Goal: Information Seeking & Learning: Check status

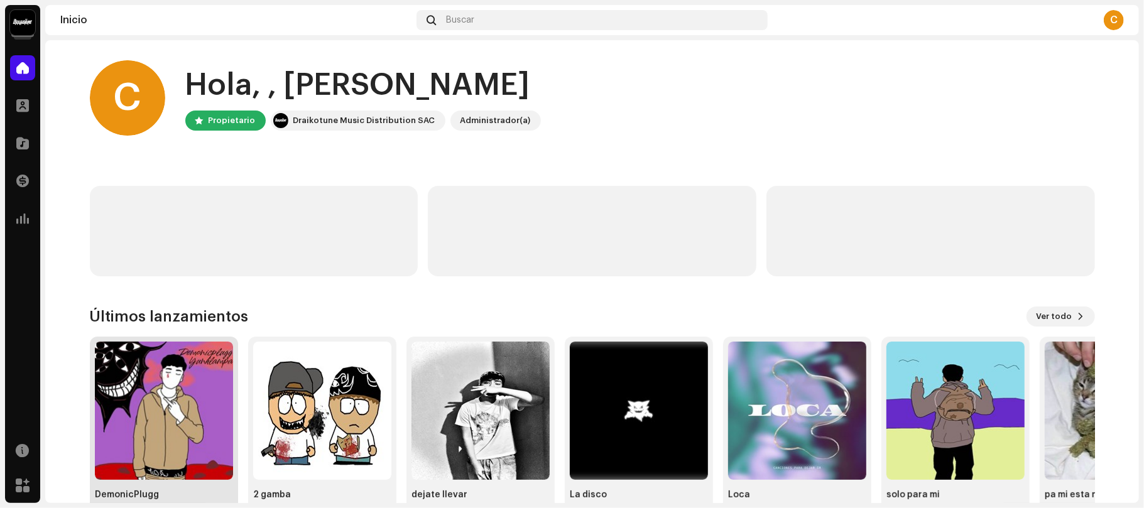
click at [143, 455] on img at bounding box center [164, 411] width 138 height 138
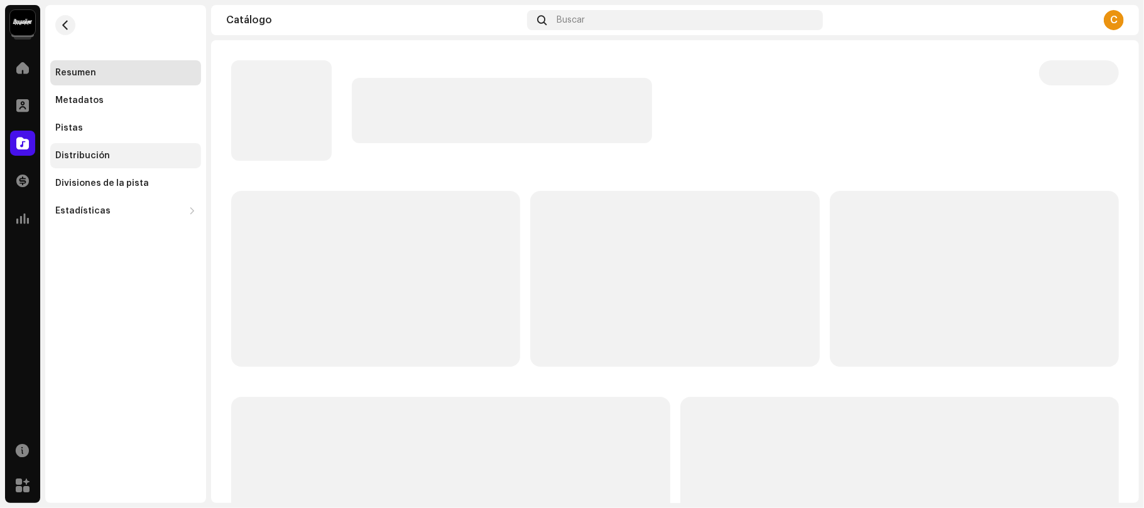
click at [77, 151] on div "Distribución" at bounding box center [82, 156] width 55 height 10
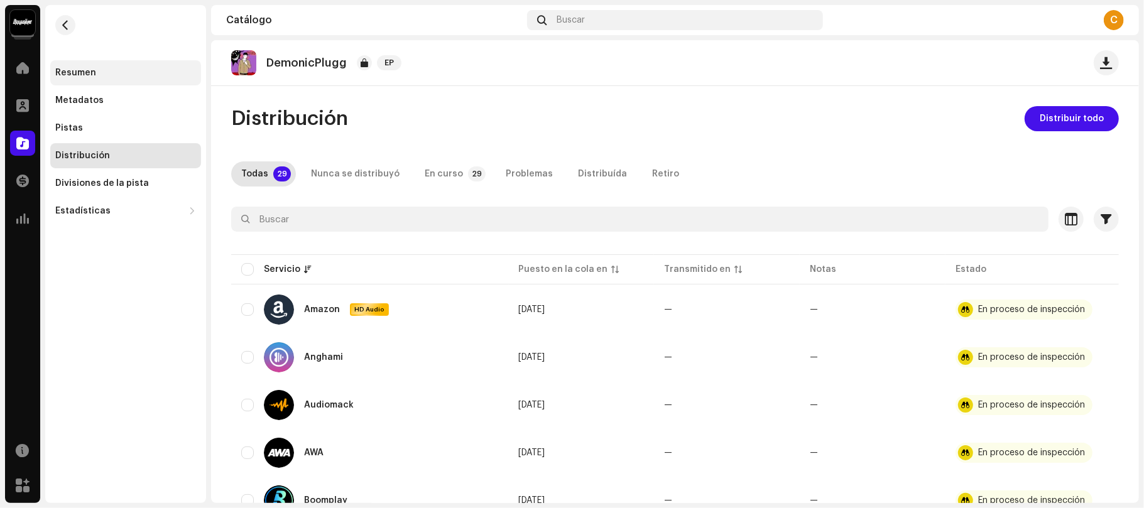
click at [78, 65] on div "Resumen" at bounding box center [125, 72] width 151 height 25
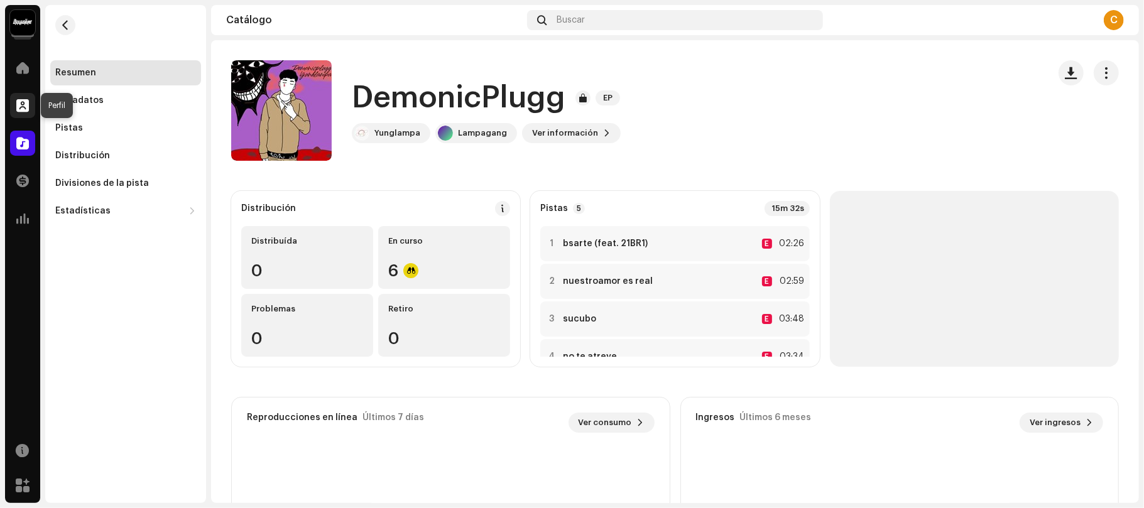
click at [24, 116] on div at bounding box center [22, 105] width 25 height 25
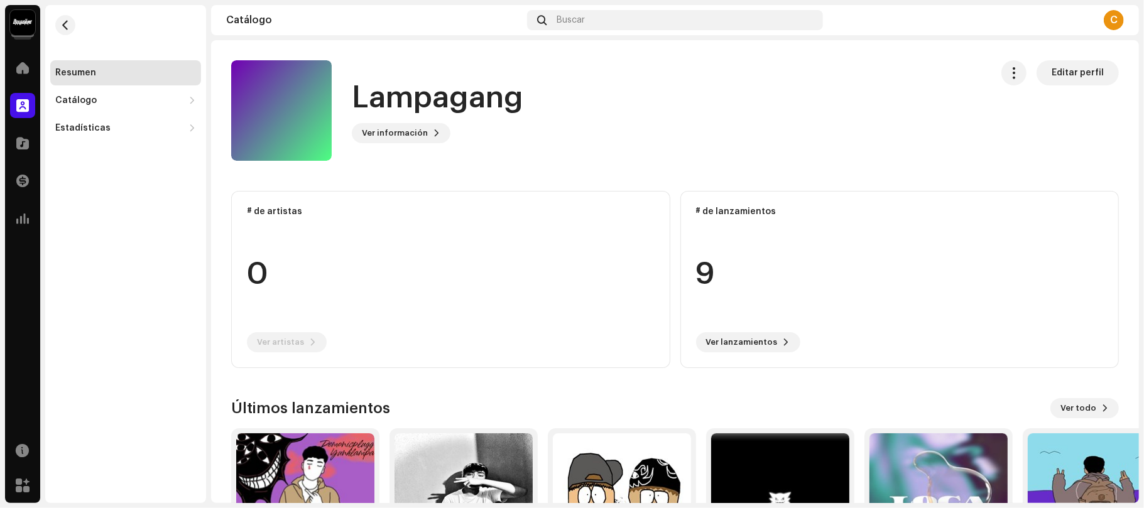
click at [75, 114] on div "Resumen Catálogo Lanzamientos Pistas Estadísticas Consumo Participación Ingresos" at bounding box center [125, 100] width 151 height 80
click at [83, 119] on div "Estadísticas" at bounding box center [125, 128] width 151 height 25
click at [508, 459] on img at bounding box center [463, 502] width 138 height 138
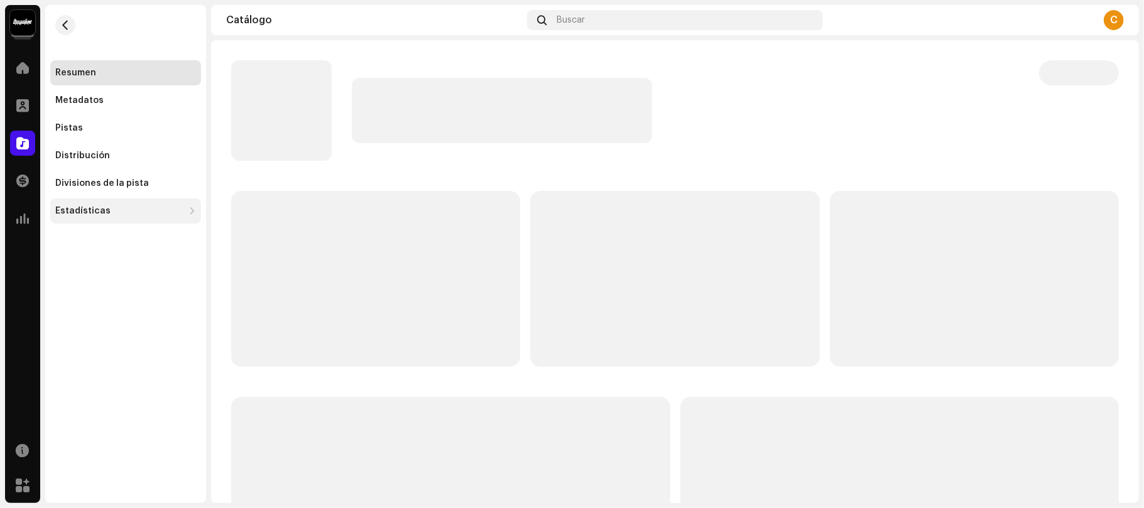
click at [103, 206] on div "Estadísticas" at bounding box center [82, 211] width 55 height 10
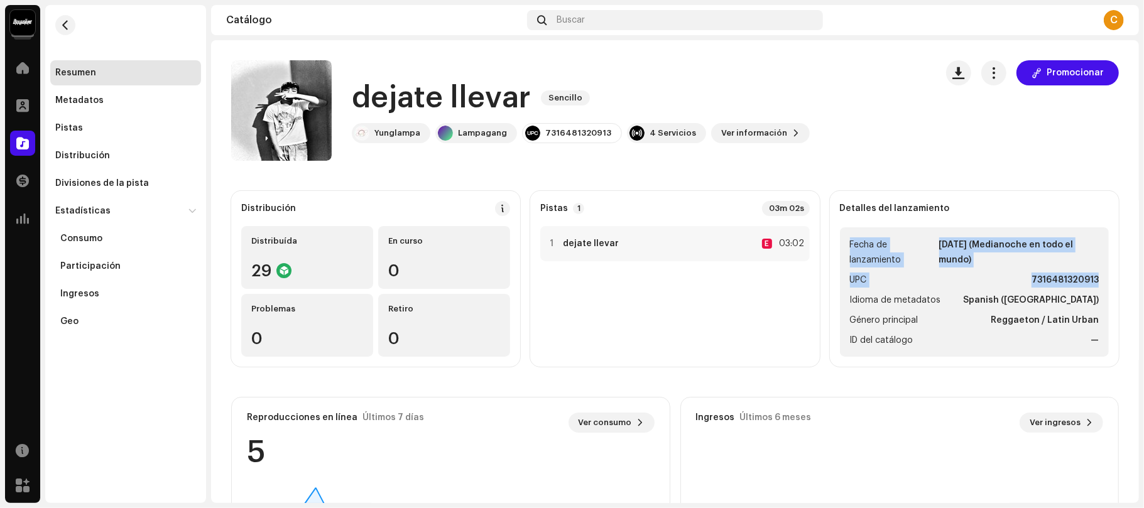
drag, startPoint x: 1143, startPoint y: 161, endPoint x: 1112, endPoint y: 280, distance: 122.8
click at [1112, 280] on div "Yunglampa Inicio Perfil Catálogo Transacciones Estadísticas Recursos Mercado Re…" at bounding box center [572, 254] width 1144 height 508
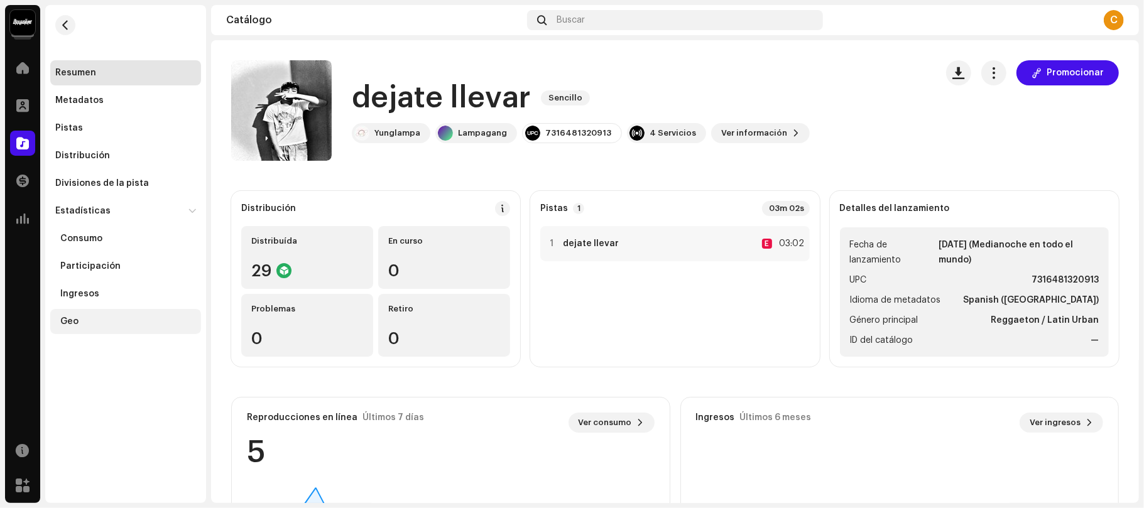
click at [73, 317] on div "Geo" at bounding box center [69, 322] width 18 height 10
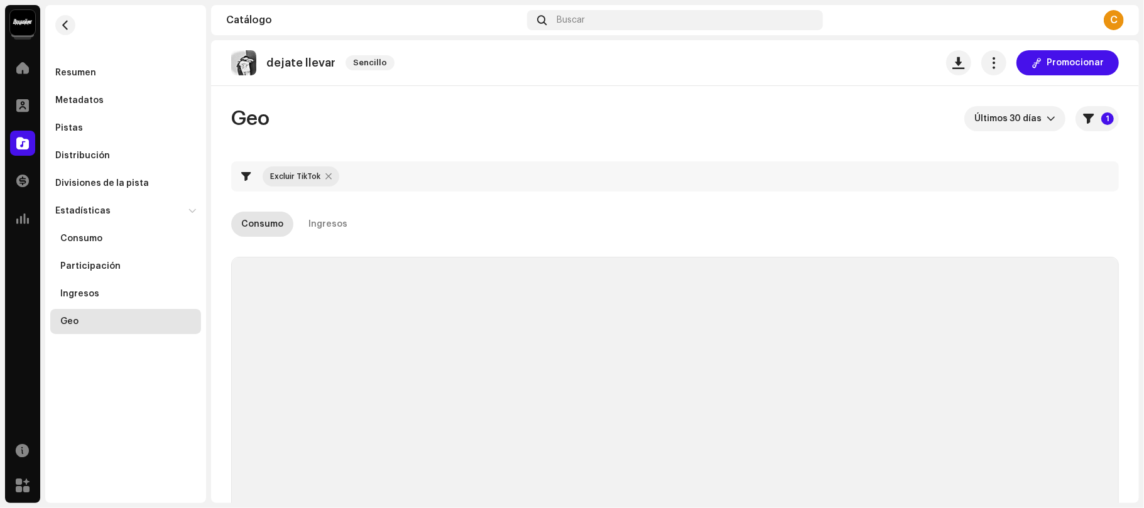
checkbox input "true"
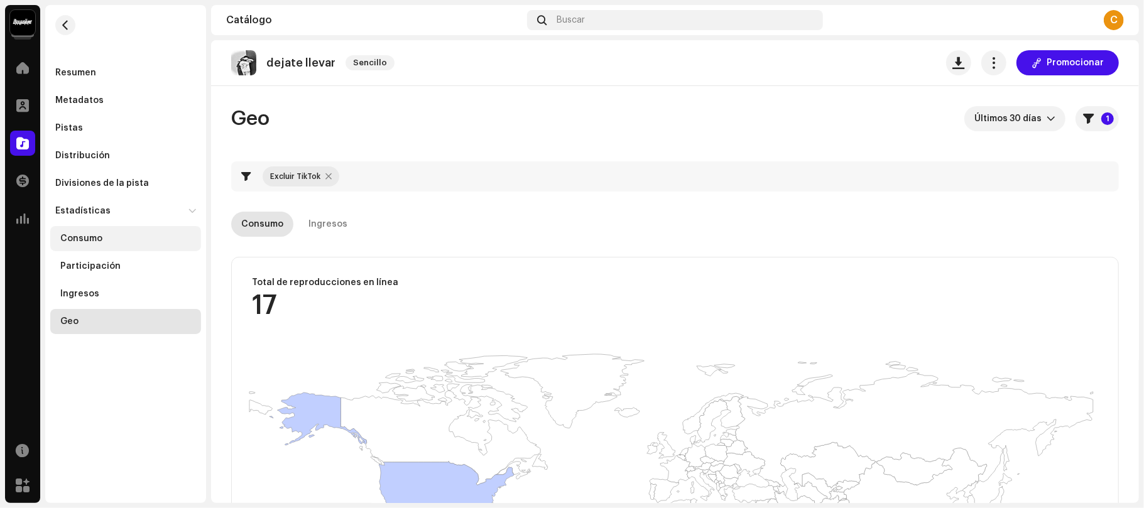
click at [116, 229] on div "Consumo" at bounding box center [125, 238] width 151 height 25
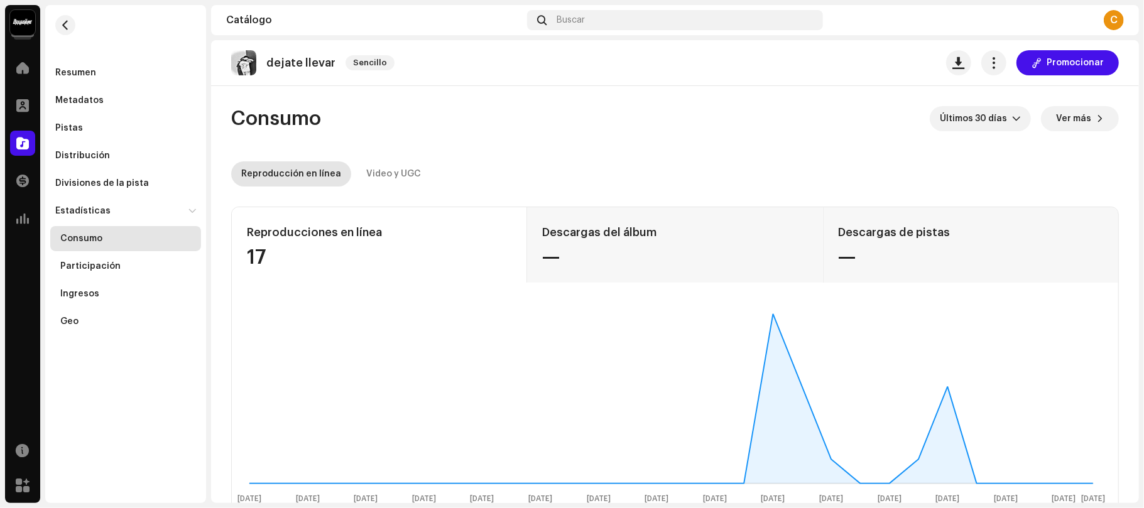
click at [21, 53] on div "Inicio" at bounding box center [22, 67] width 35 height 35
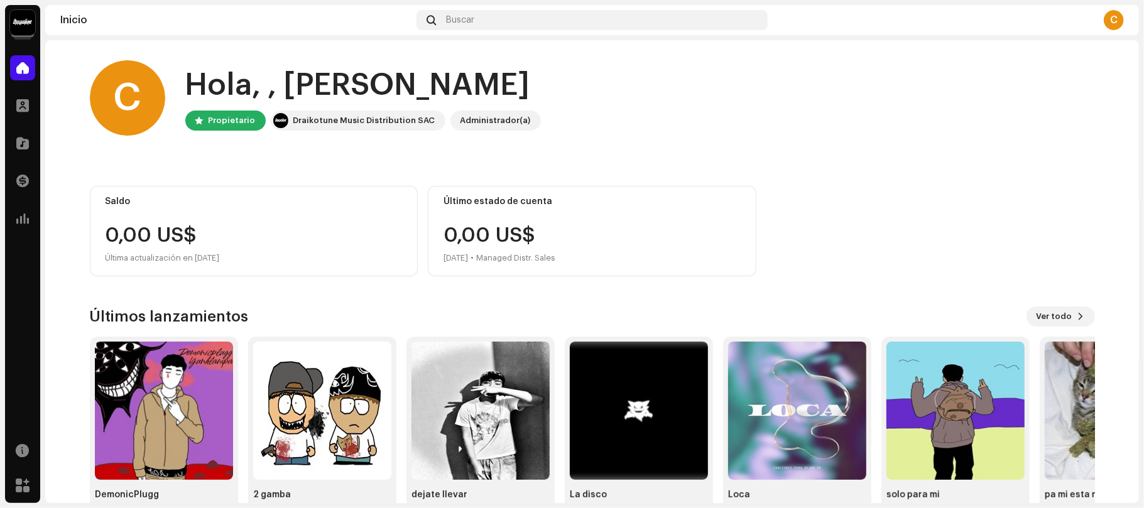
click at [1143, 179] on div "Yunglampa Inicio Perfil Catálogo Transacciones Estadísticas Recursos Mercado In…" at bounding box center [572, 254] width 1144 height 508
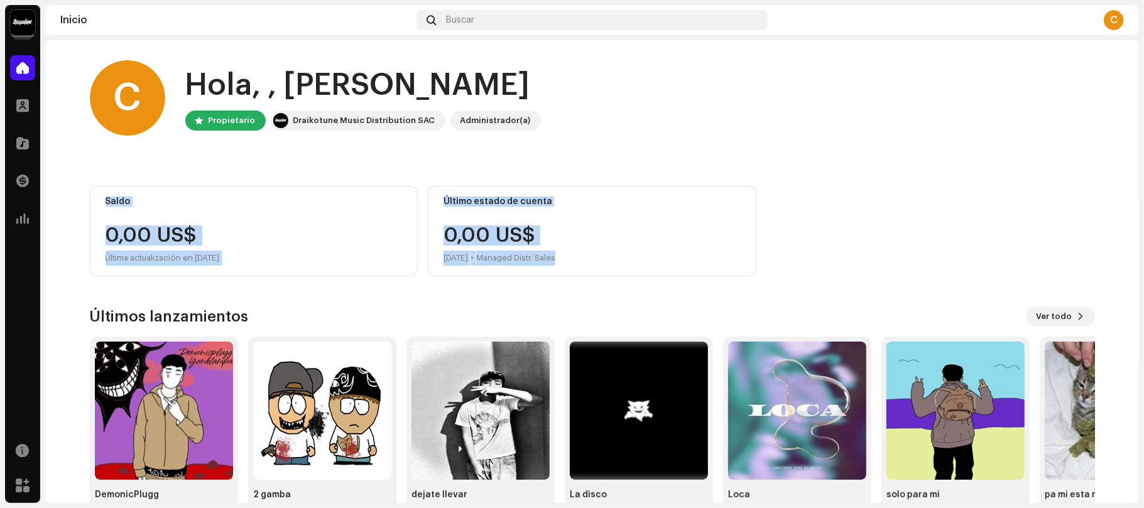
drag, startPoint x: 1143, startPoint y: 259, endPoint x: 1116, endPoint y: 116, distance: 145.7
click at [1116, 116] on div "Yunglampa Inicio Perfil Catálogo Transacciones Estadísticas Recursos Mercado In…" at bounding box center [572, 254] width 1144 height 508
